Goal: Browse casually

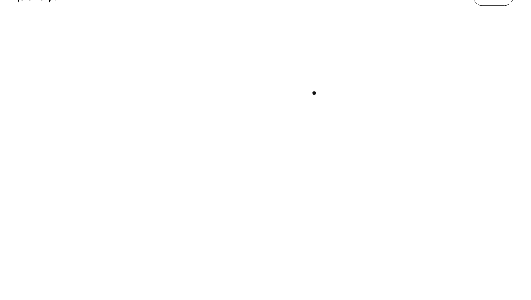
scroll to position [232, 0]
click at [277, 128] on div "Play with Sound" at bounding box center [266, 144] width 502 height 282
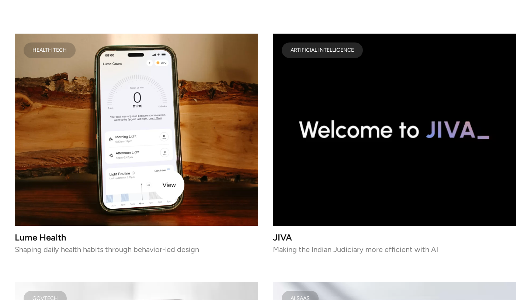
scroll to position [1001, 0]
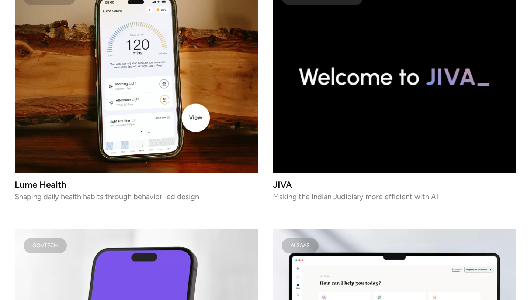
click at [196, 118] on video at bounding box center [137, 77] width 244 height 192
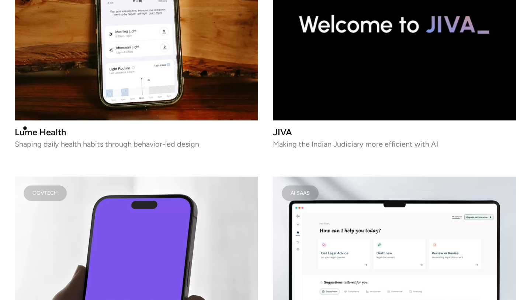
scroll to position [1075, 0]
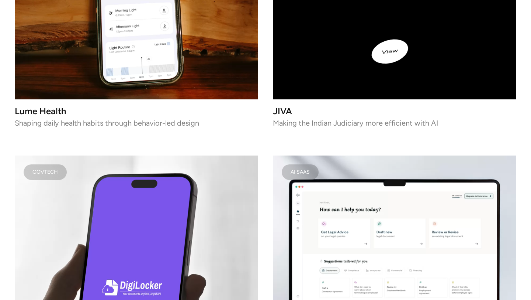
click at [410, 39] on video at bounding box center [395, 3] width 244 height 192
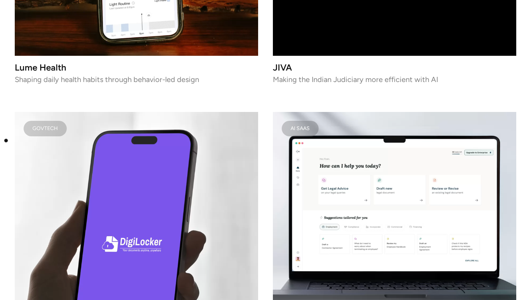
scroll to position [1270, 0]
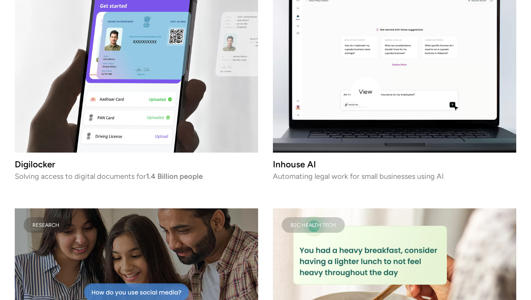
click at [368, 91] on video at bounding box center [395, 57] width 244 height 192
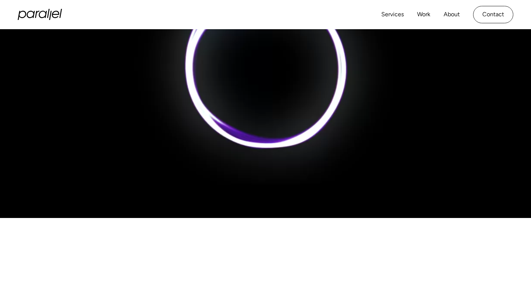
scroll to position [348, 0]
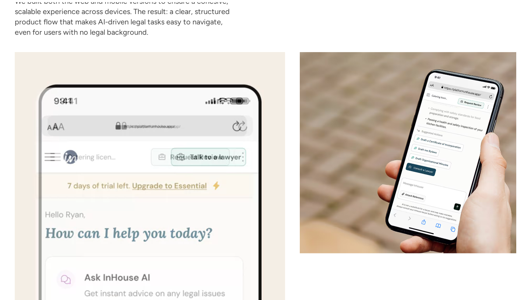
scroll to position [1854, 0]
